Goal: Task Accomplishment & Management: Use online tool/utility

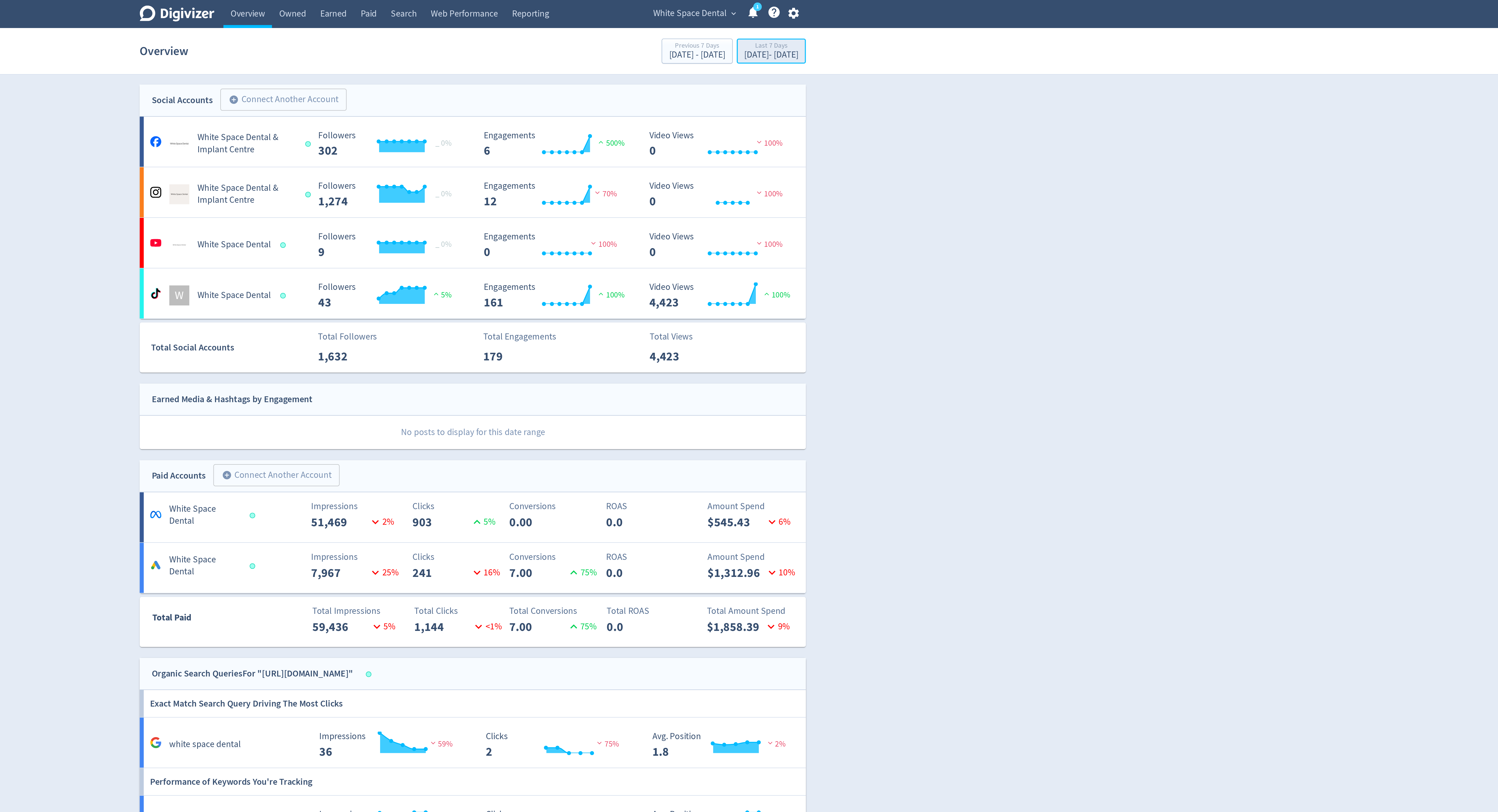
click at [889, 27] on div "[DATE] - [DATE]" at bounding box center [900, 28] width 27 height 5
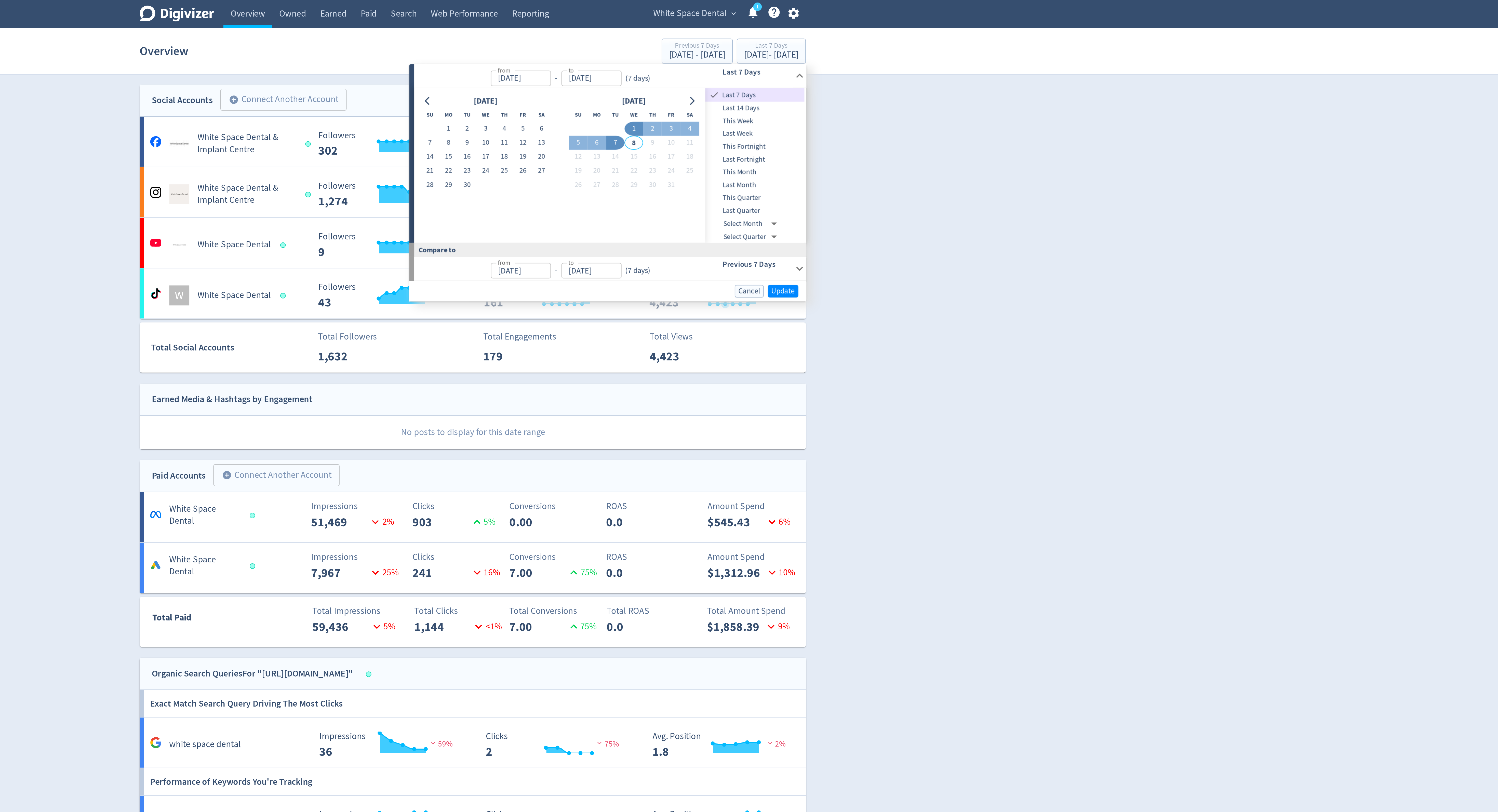
click at [979, 131] on div "Digivizer Logo [PERSON_NAME] Logo Overview Owned Earned Paid Search Web Perform…" at bounding box center [749, 298] width 1498 height 596
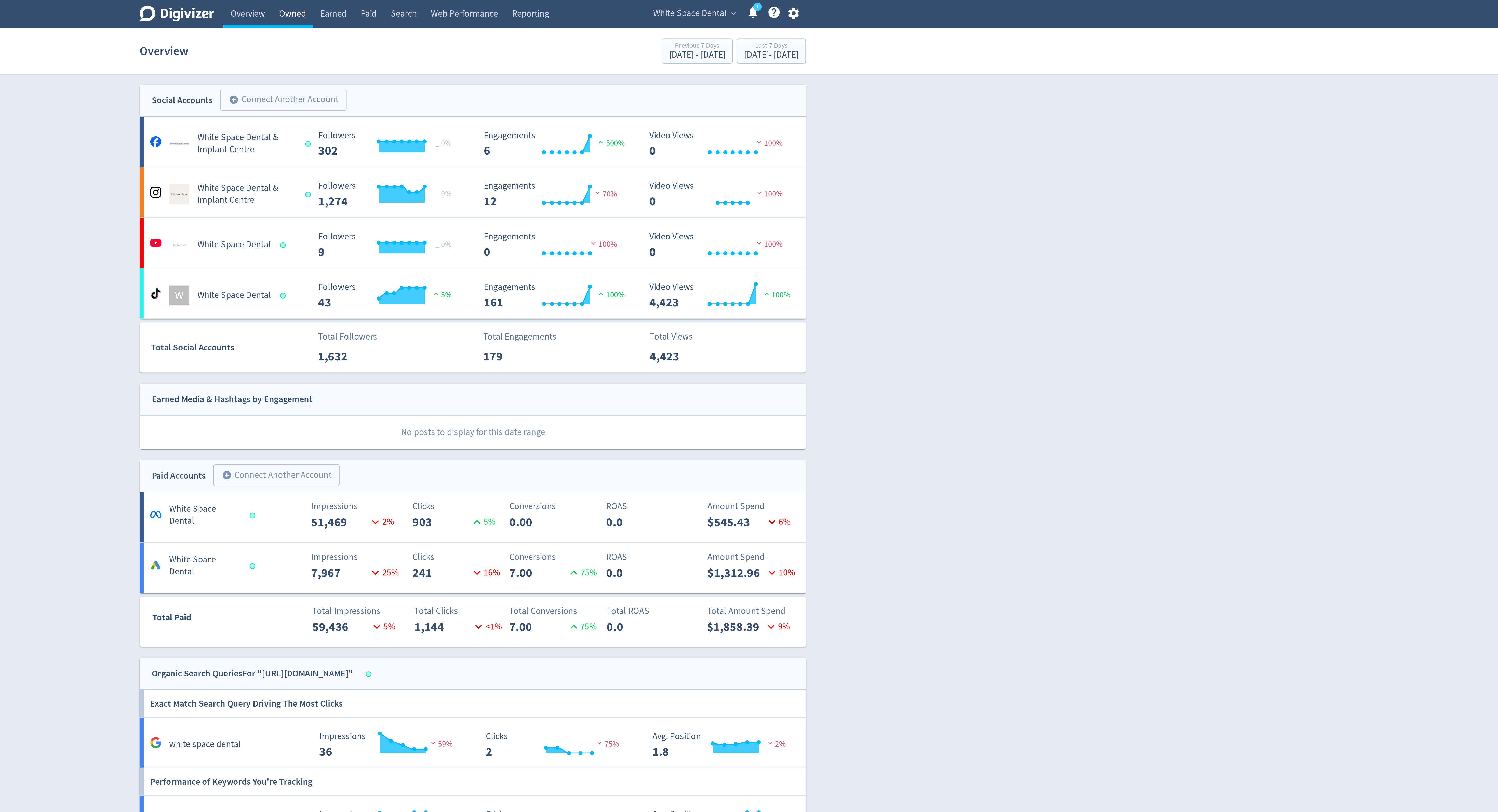
click at [662, 6] on link "Owned" at bounding box center [657, 7] width 21 height 15
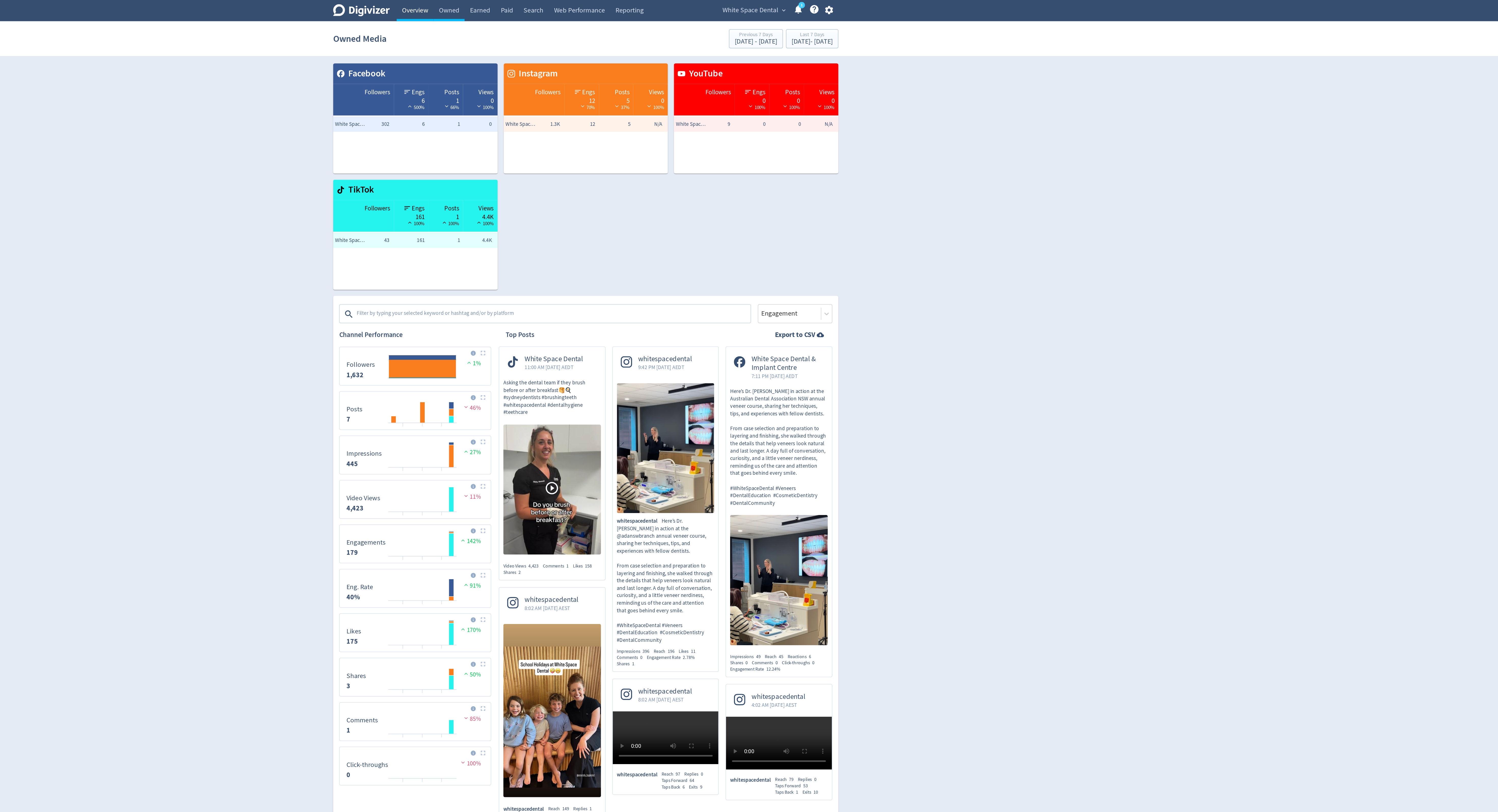
click at [630, 3] on link "Overview" at bounding box center [634, 7] width 24 height 15
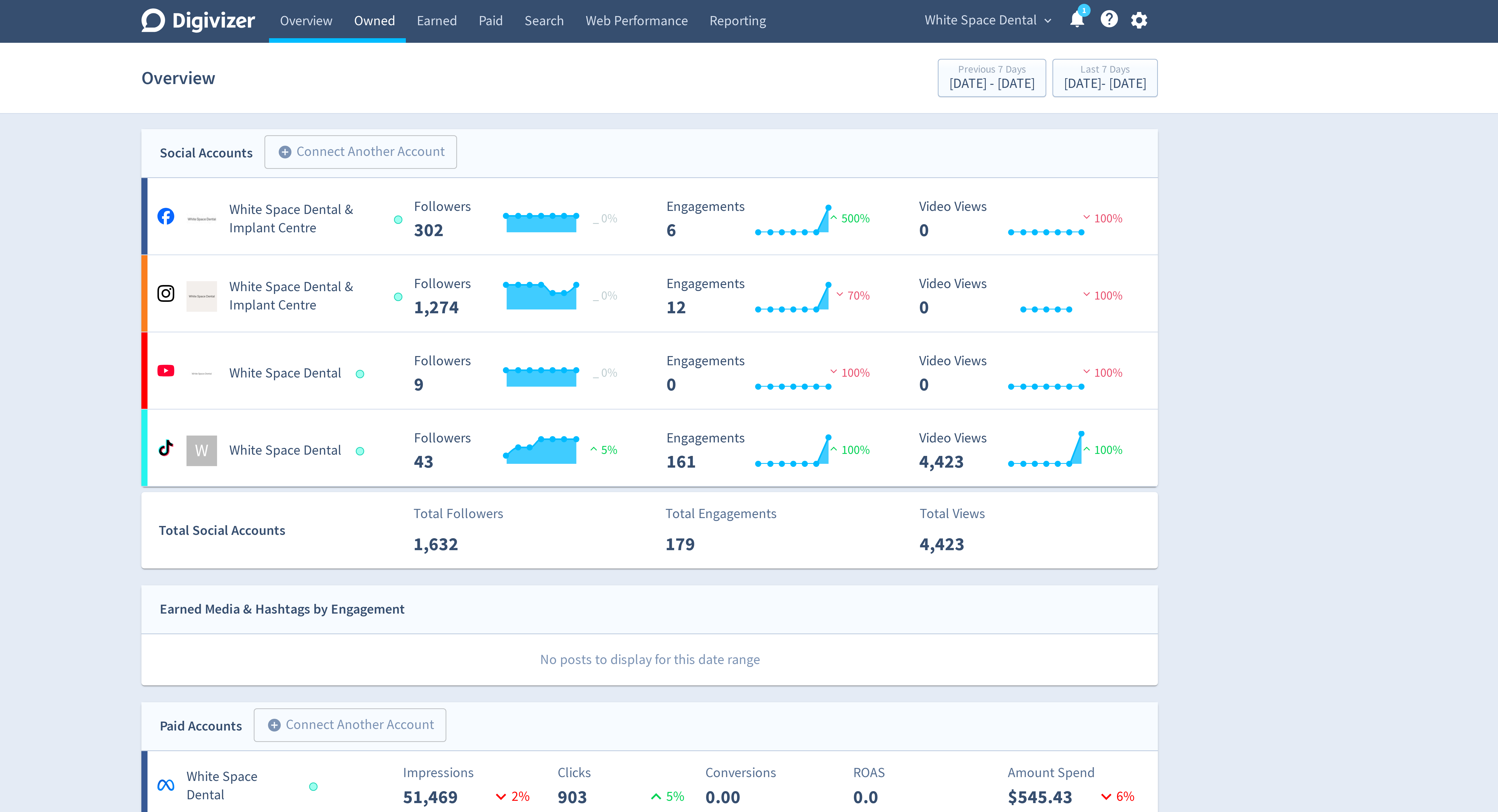
click at [658, 8] on link "Owned" at bounding box center [657, 7] width 21 height 15
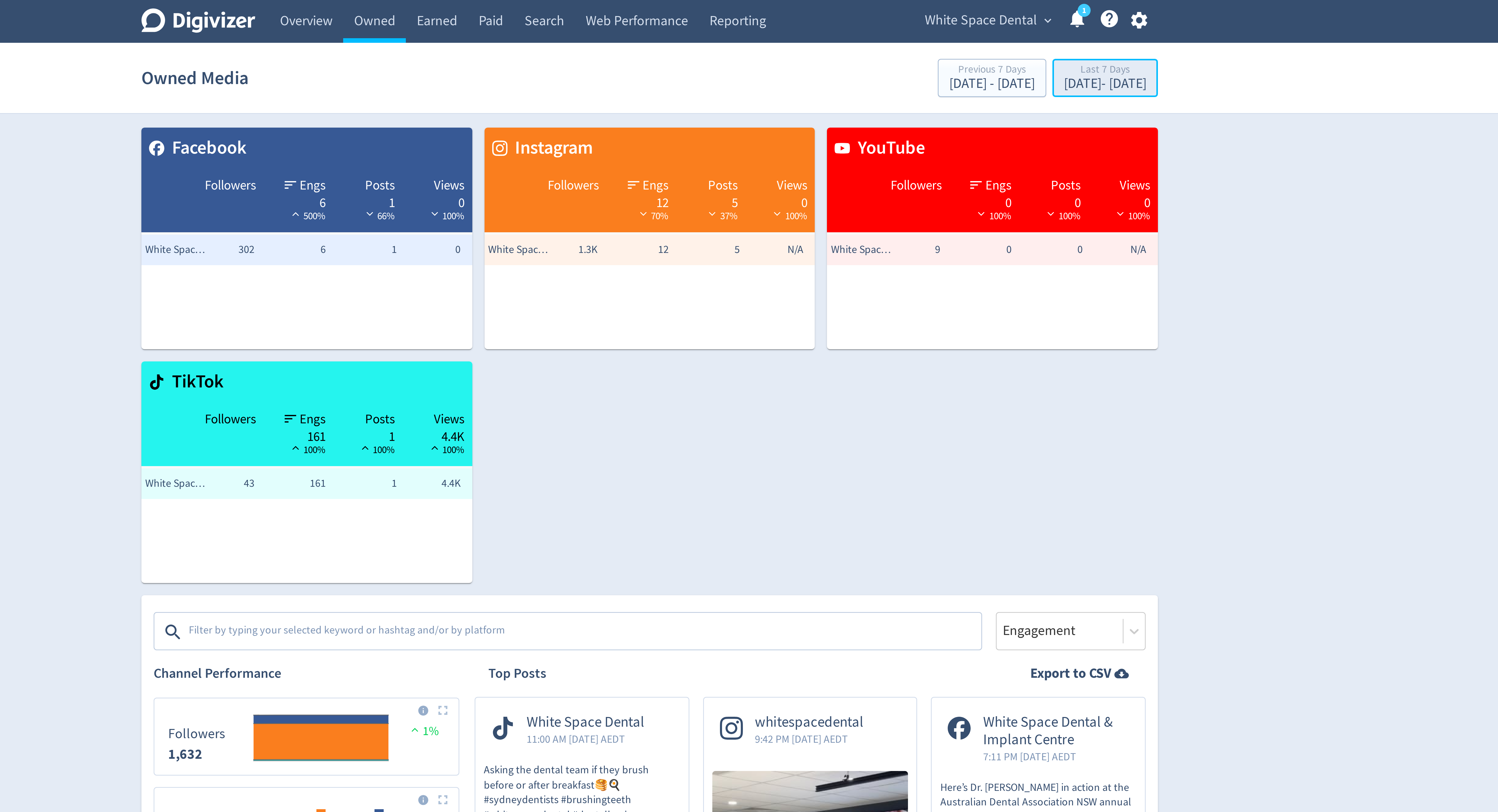
click at [900, 22] on div "Last 7 Days" at bounding box center [900, 23] width 27 height 4
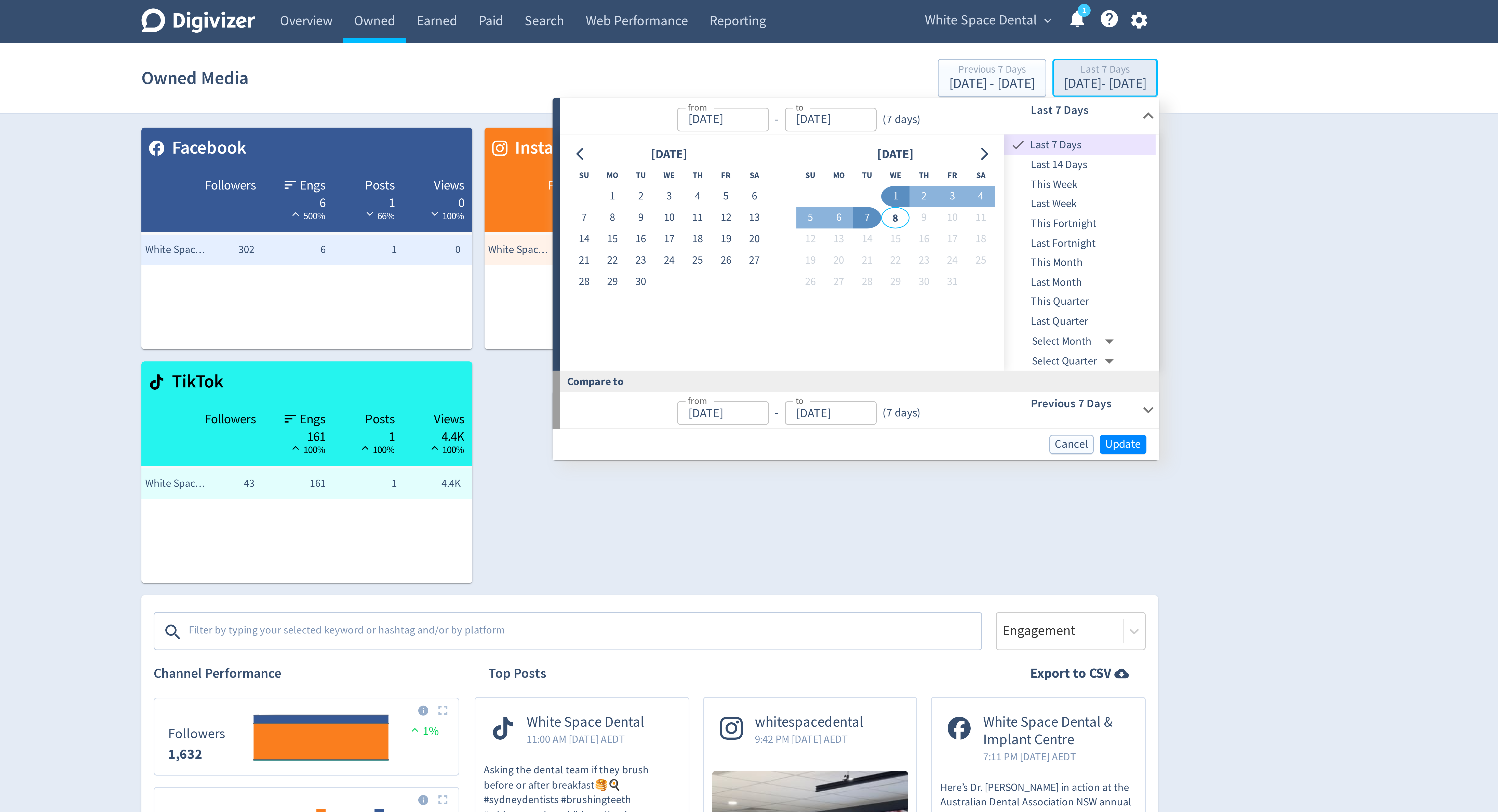
type input "[DATE]"
click at [735, 64] on button "1" at bounding box center [737, 65] width 9 height 7
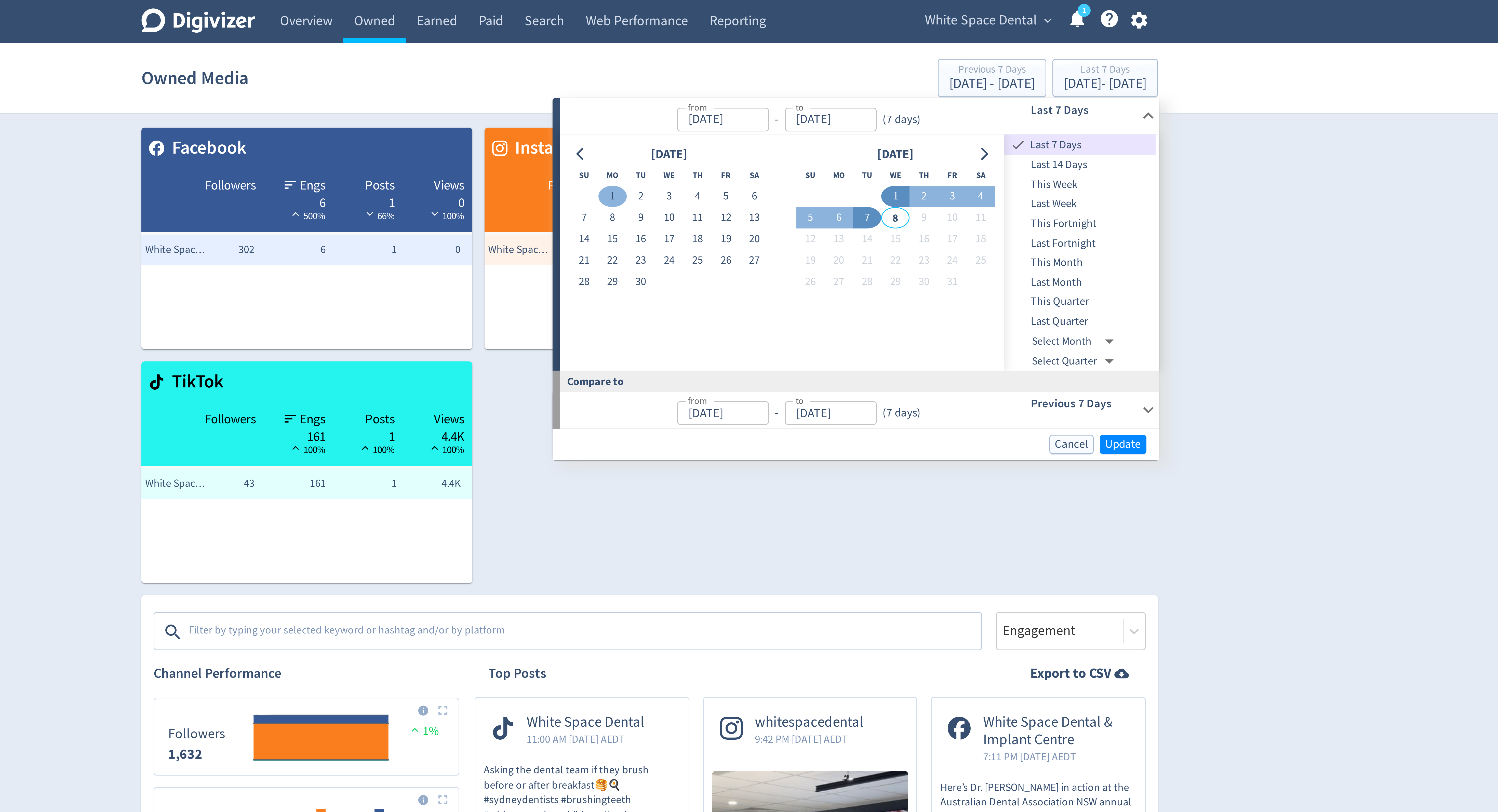
type input "[DATE]"
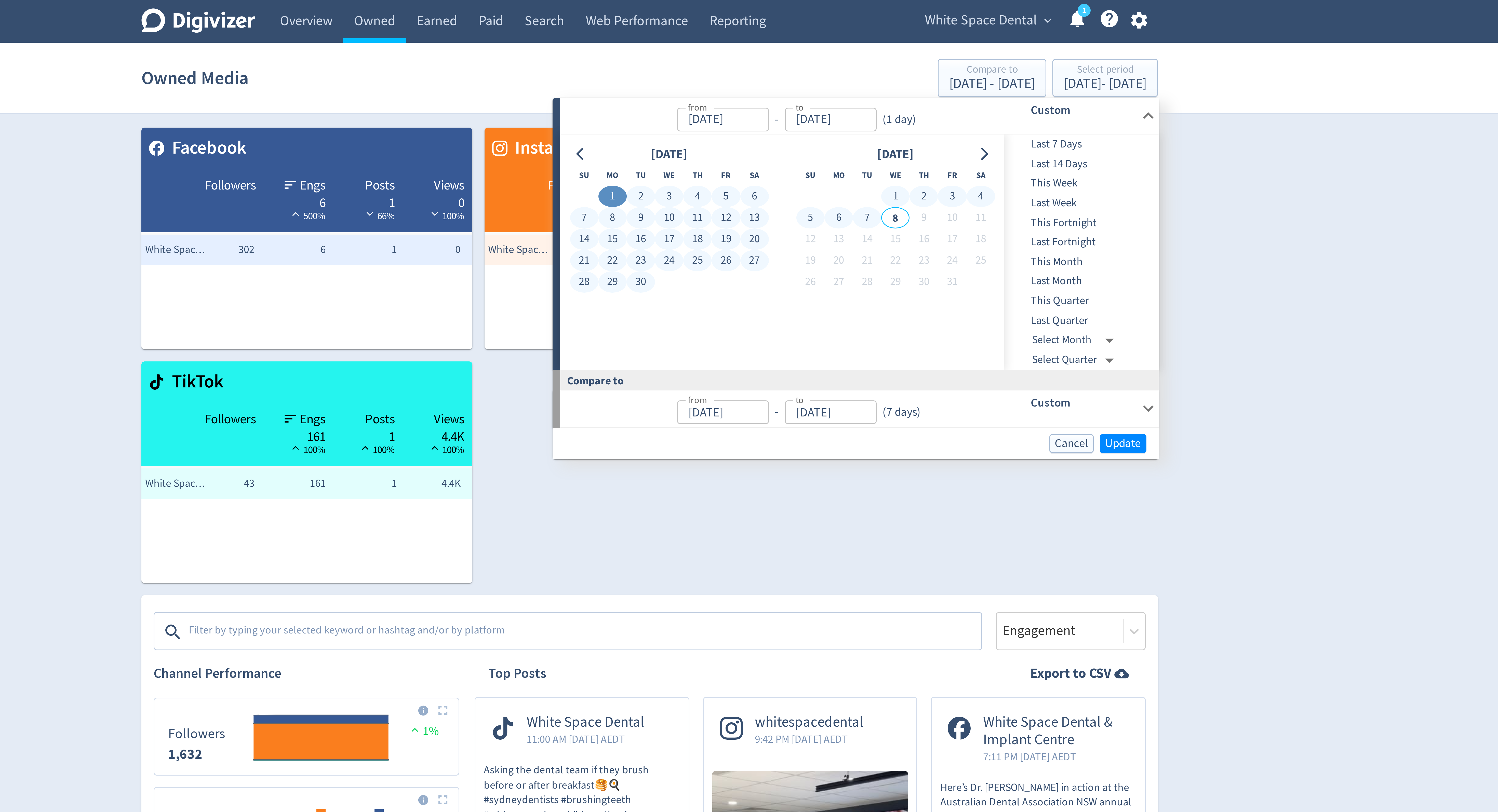
click at [823, 74] on button "7" at bounding box center [822, 73] width 9 height 7
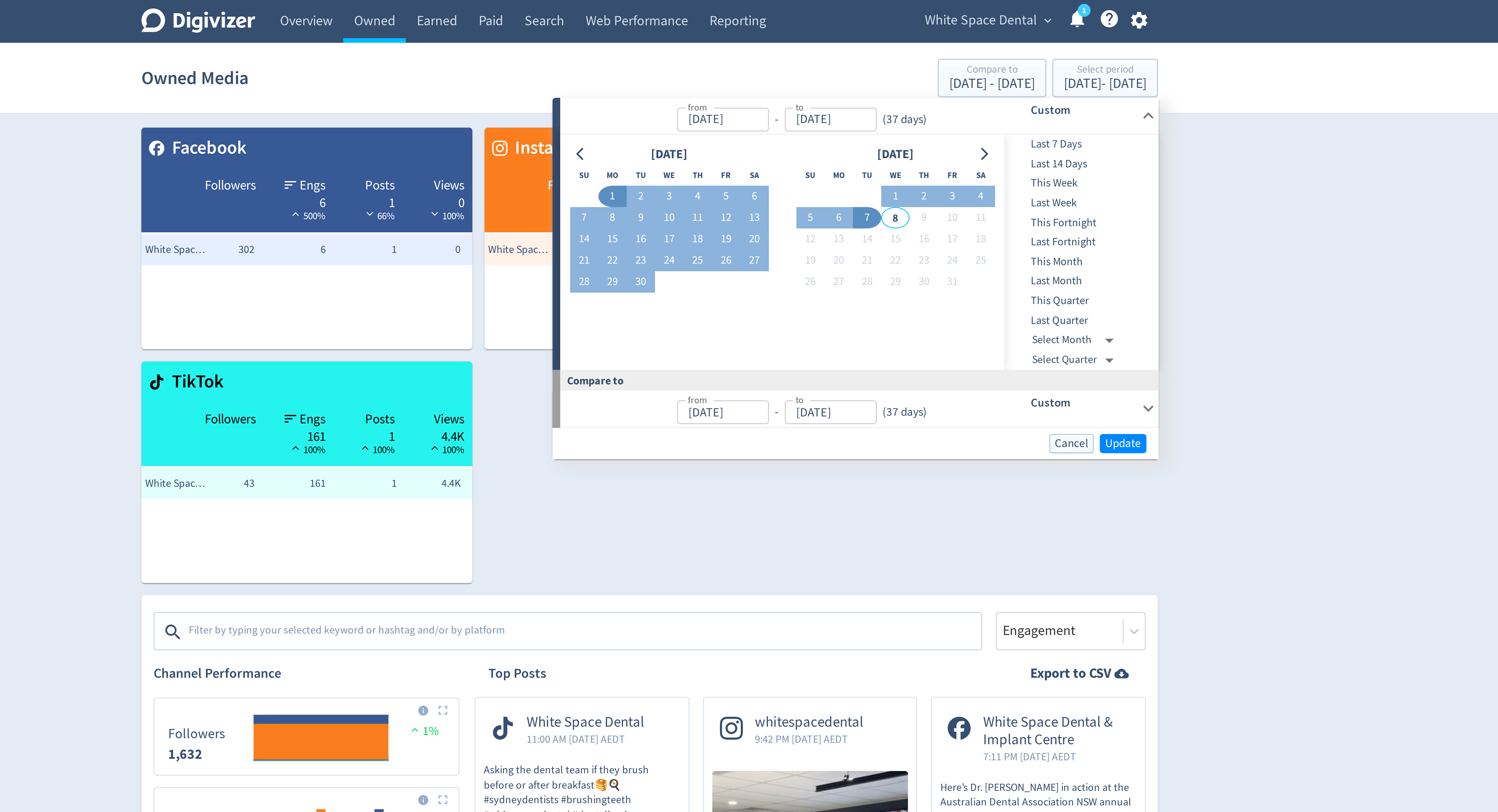
type input "[DATE]"
click at [902, 151] on button "Update" at bounding box center [907, 148] width 16 height 6
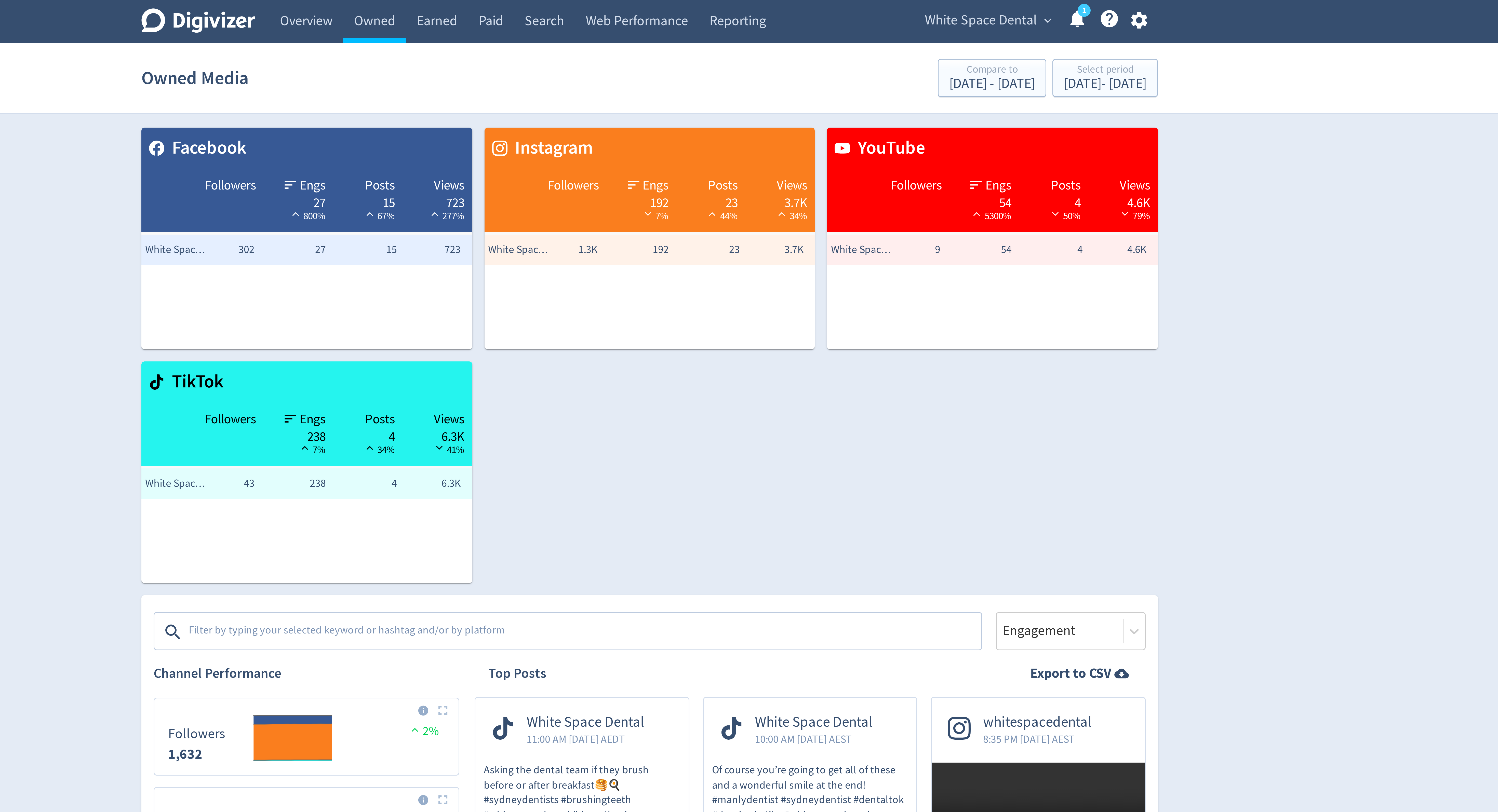
click at [700, 209] on textarea at bounding box center [727, 211] width 264 height 10
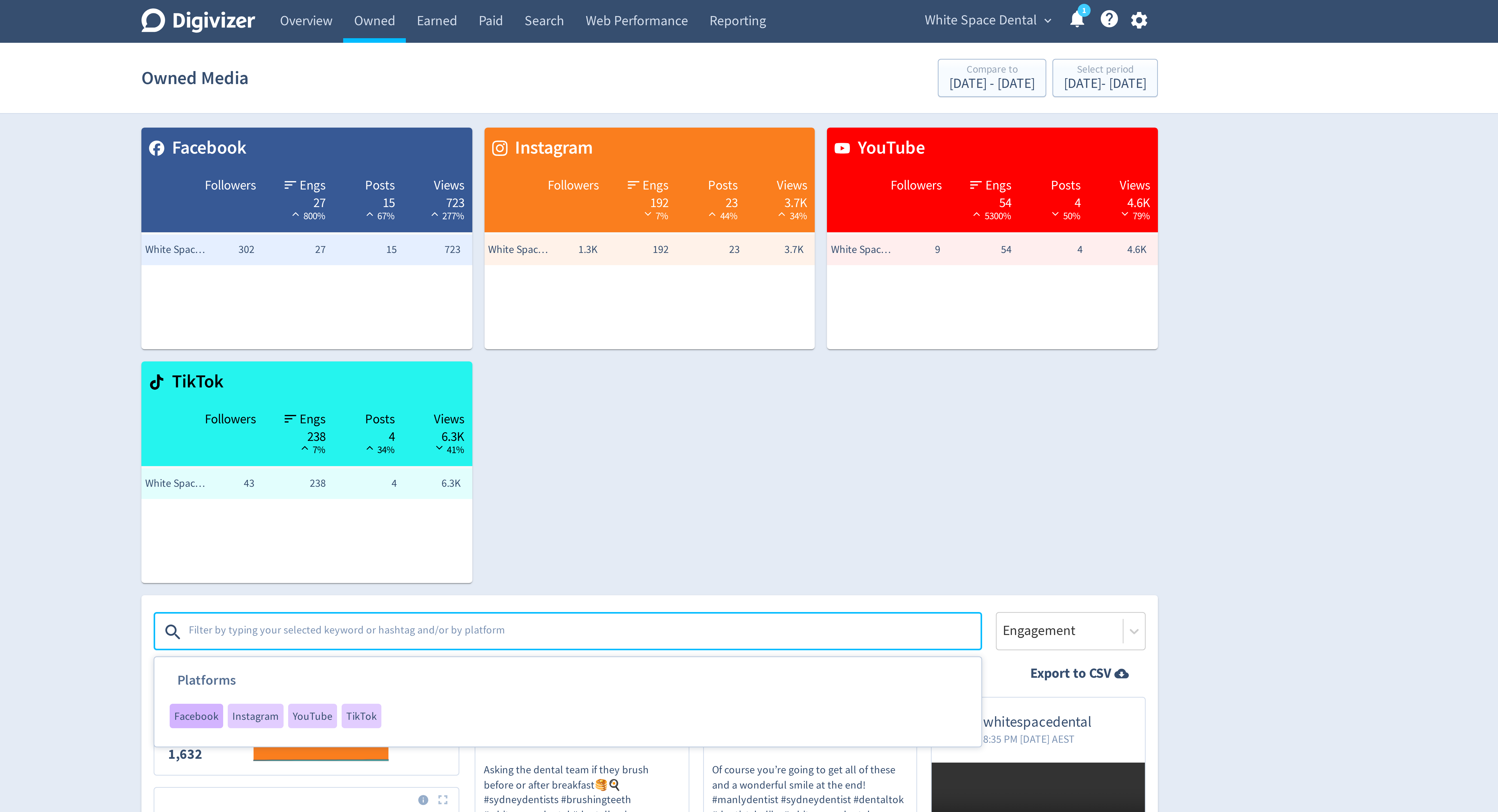
click at [598, 238] on span "Facebook" at bounding box center [598, 238] width 15 height 3
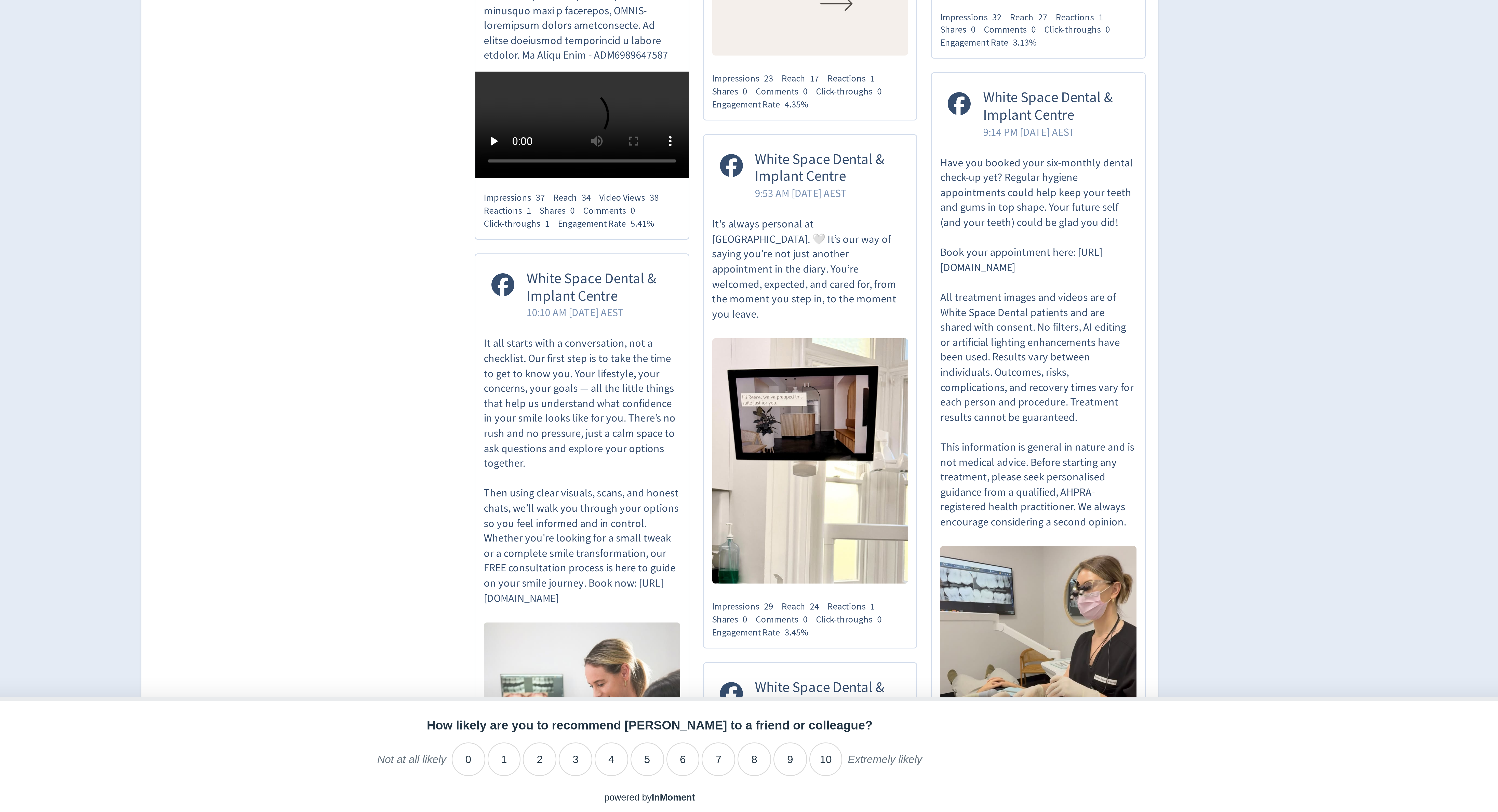
scroll to position [138, 0]
